Goal: Task Accomplishment & Management: Manage account settings

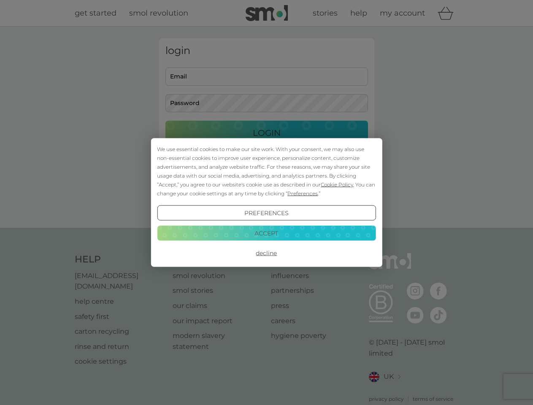
click at [337, 185] on span "Cookie Policy" at bounding box center [337, 185] width 33 height 6
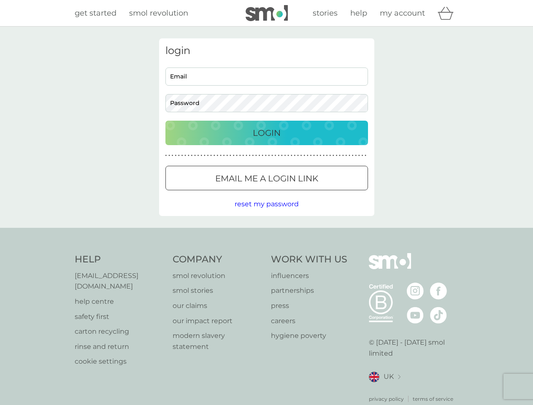
click at [302, 193] on div "login Email Password Login ● ● ● ● ● ● ● ● ● ● ● ● ● ● ● ● ● ● ● ● ● ● ● ● ● ● …" at bounding box center [266, 127] width 215 height 178
click at [266, 213] on div "login Email Password Login ● ● ● ● ● ● ● ● ● ● ● ● ● ● ● ● ● ● ● ● ● ● ● ● ● ● …" at bounding box center [266, 127] width 215 height 178
click at [266, 253] on div "Help [EMAIL_ADDRESS][DOMAIN_NAME] help centre safety first carton recycling rin…" at bounding box center [267, 328] width 384 height 150
click at [266, 233] on div "Help [EMAIL_ADDRESS][DOMAIN_NAME] help centre safety first carton recycling rin…" at bounding box center [266, 328] width 533 height 201
